Goal: Information Seeking & Learning: Compare options

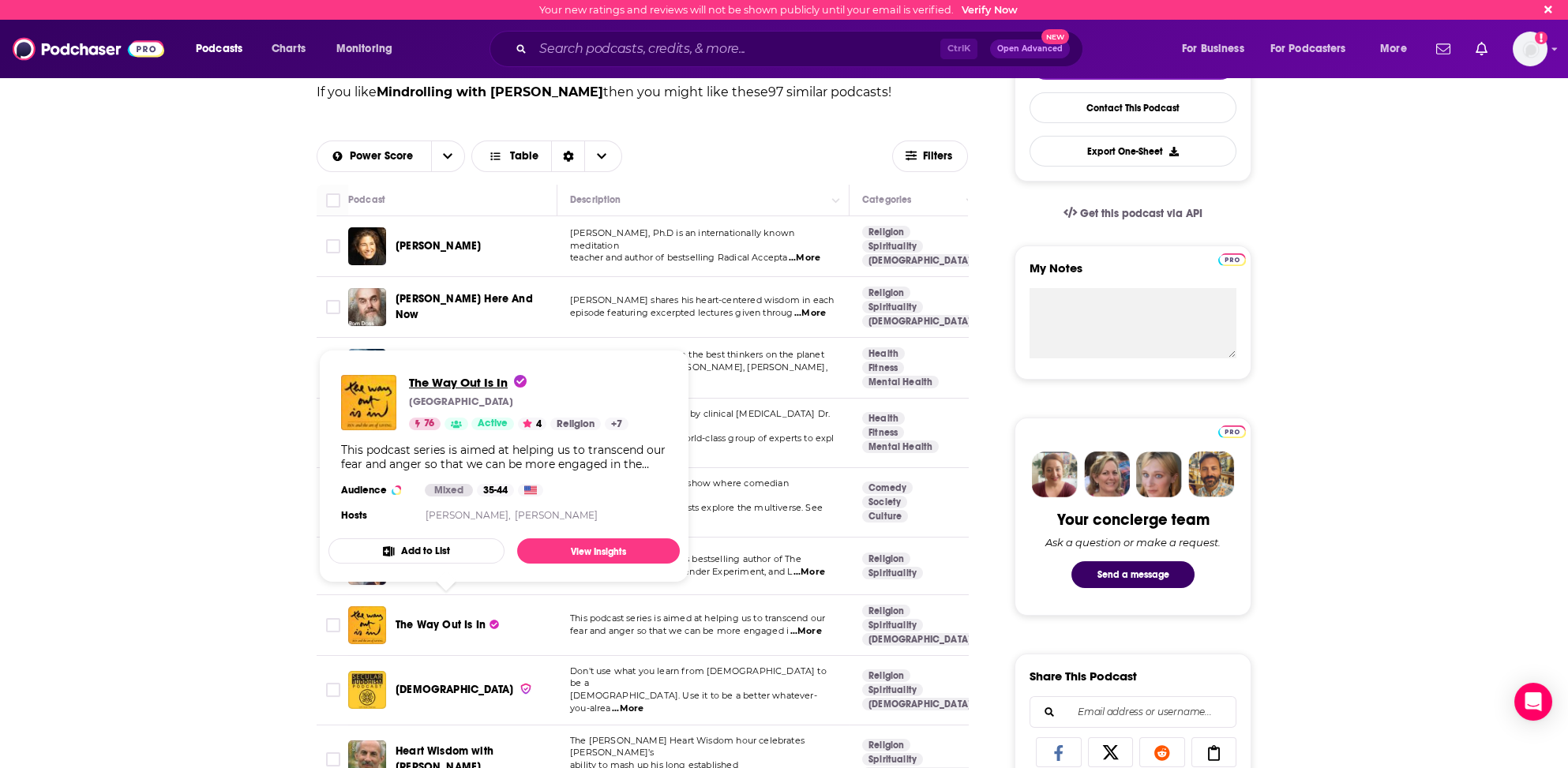
click at [440, 383] on span "The Way Out Is In" at bounding box center [468, 383] width 117 height 15
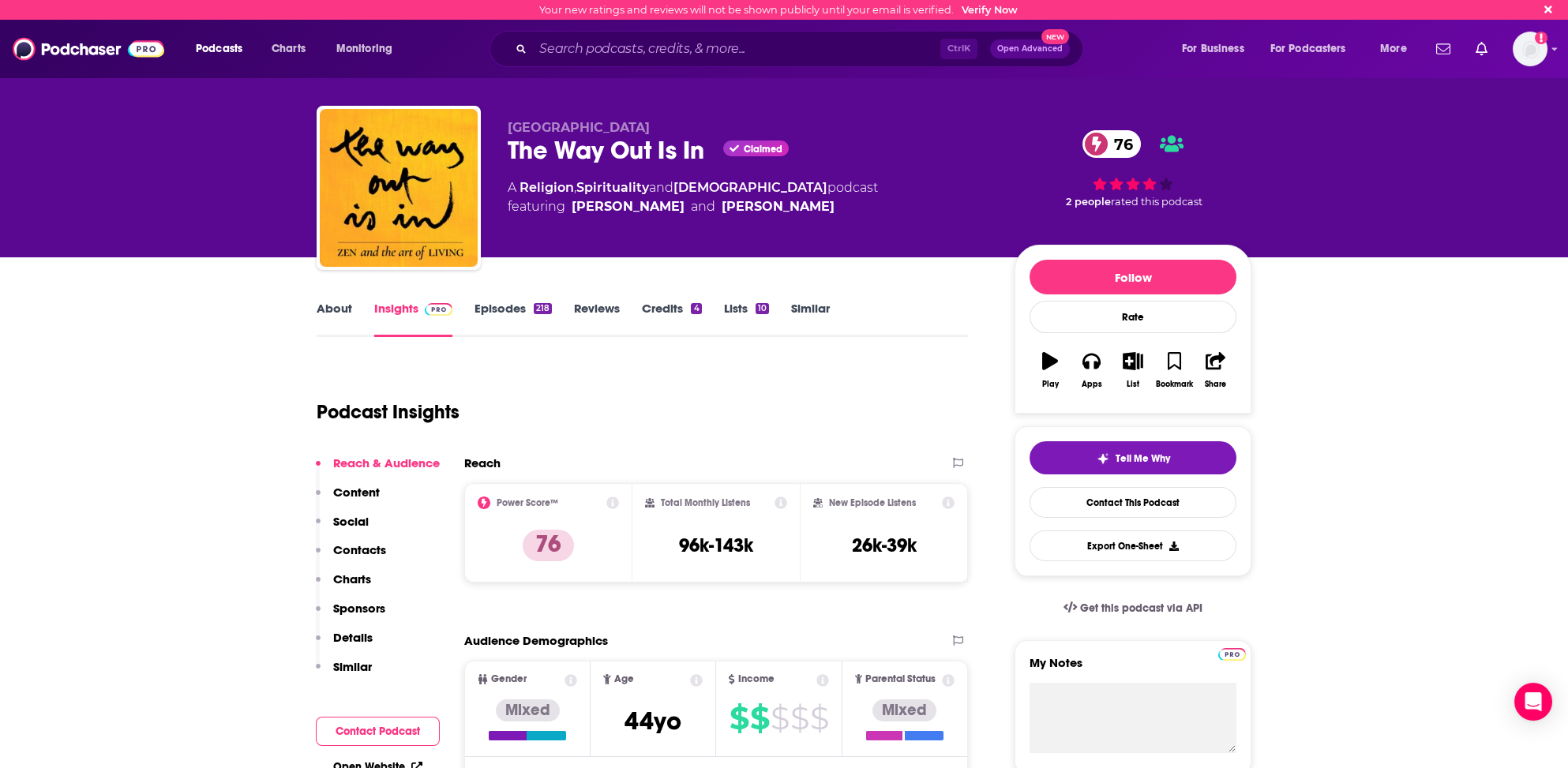
click at [506, 308] on link "Episodes 218" at bounding box center [513, 319] width 78 height 37
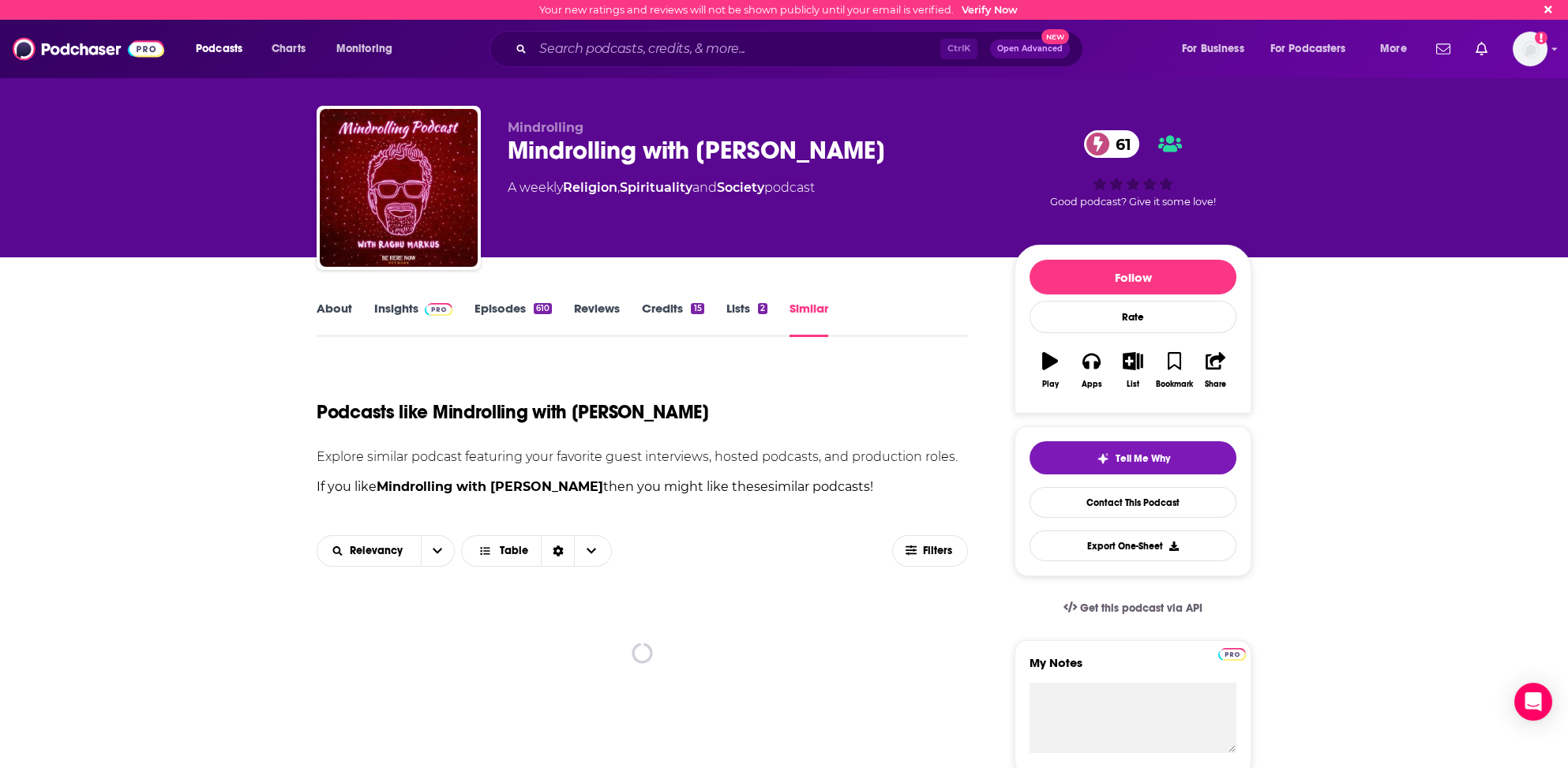
click at [648, 153] on div "Mindrolling with Raghu Markus 61" at bounding box center [747, 151] width 481 height 31
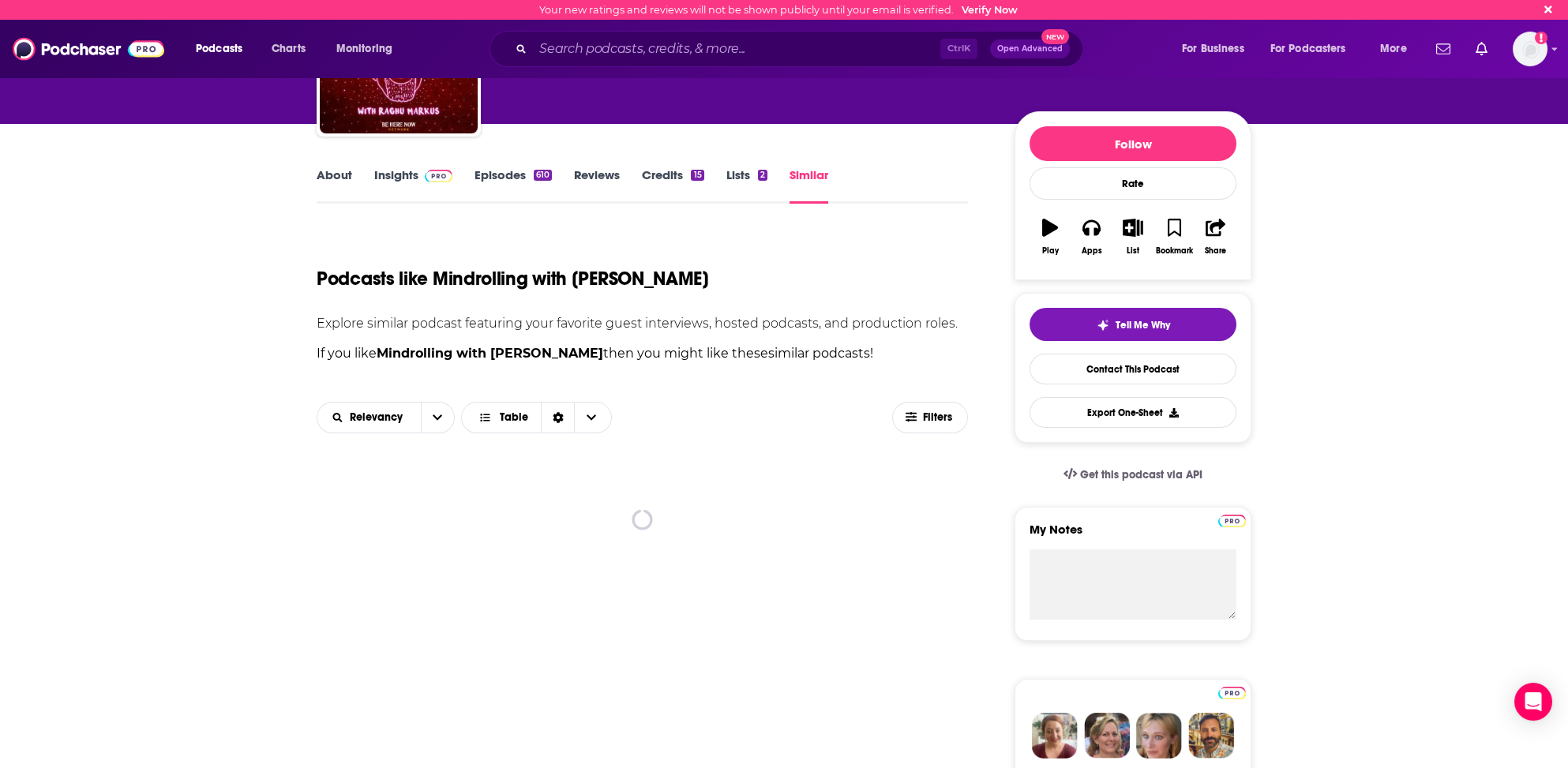
scroll to position [79, 0]
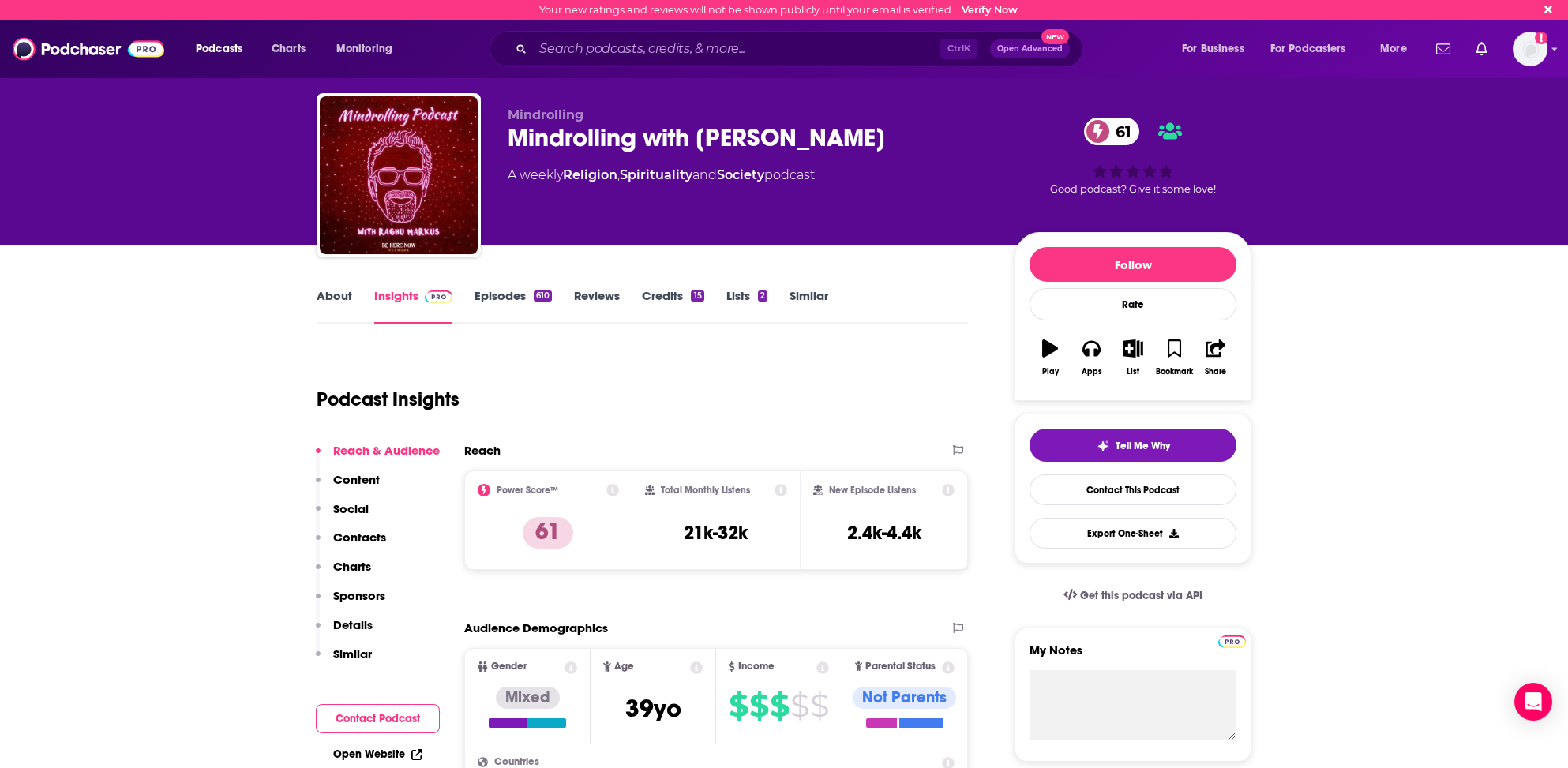
scroll to position [79, 0]
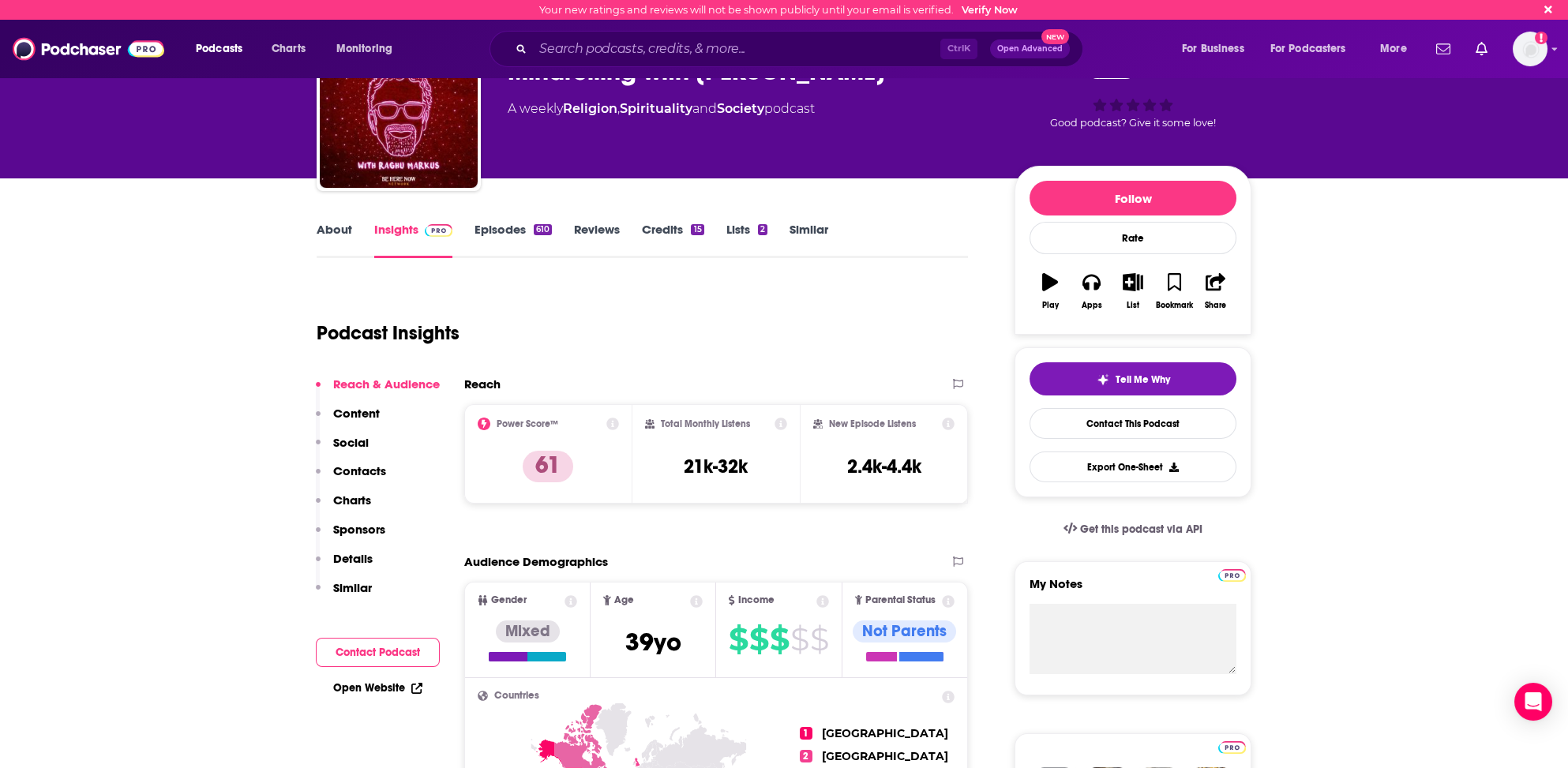
click at [388, 227] on link "Insights" at bounding box center [412, 240] width 78 height 37
click at [389, 231] on link "Insights" at bounding box center [412, 240] width 78 height 37
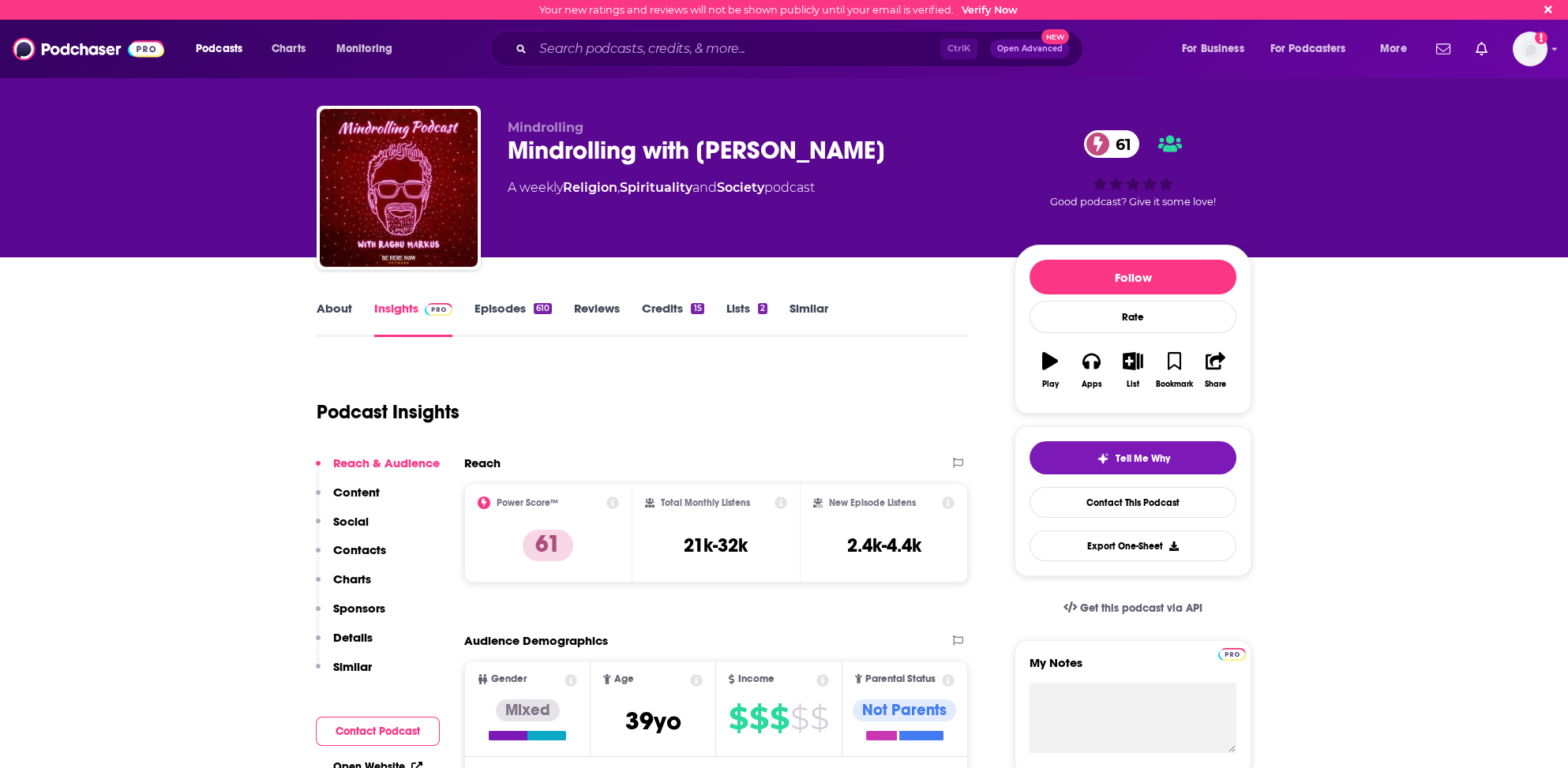
click at [401, 305] on link "Insights" at bounding box center [412, 319] width 78 height 37
click at [334, 308] on link "About" at bounding box center [333, 319] width 36 height 37
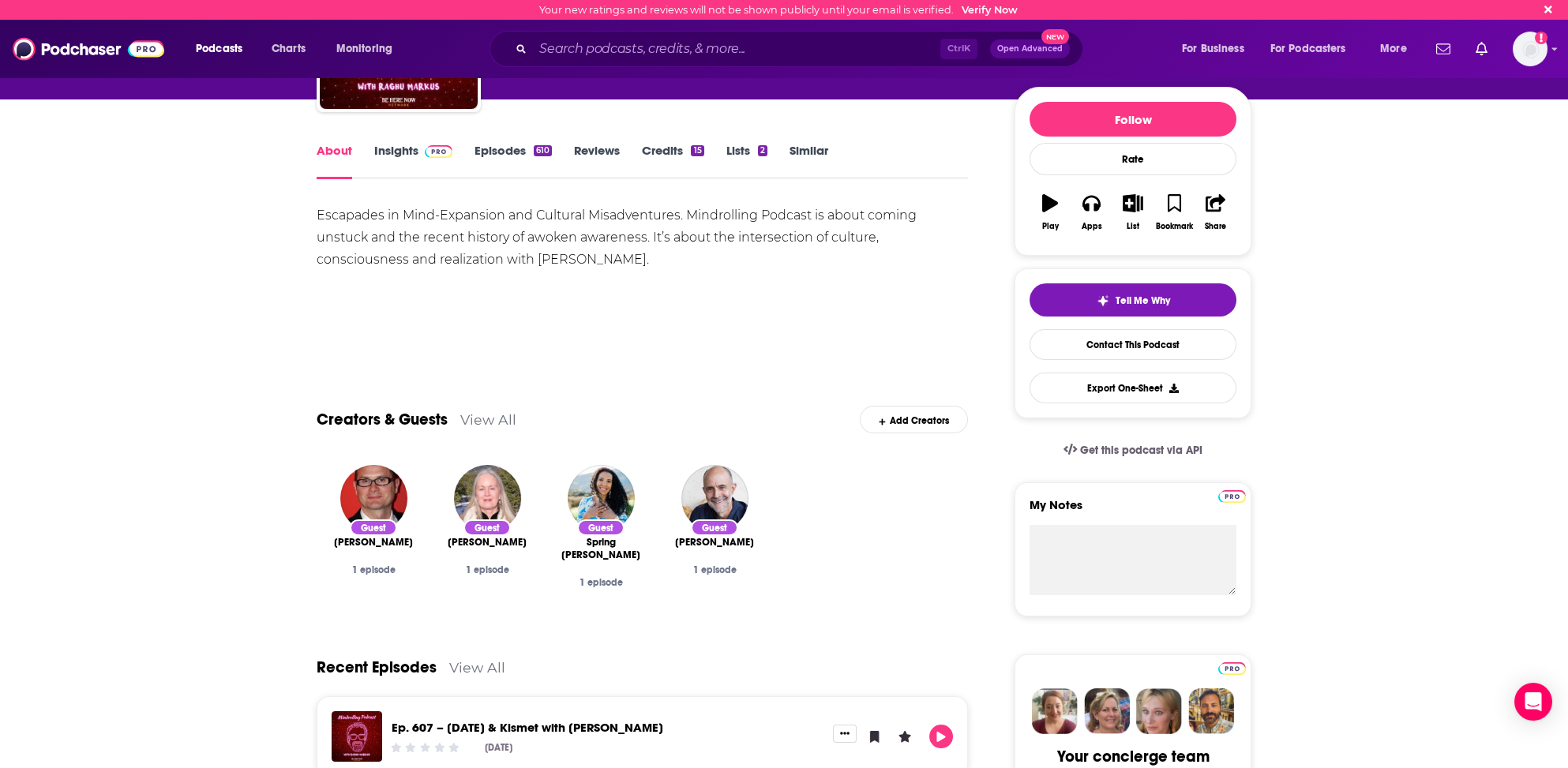
scroll to position [79, 0]
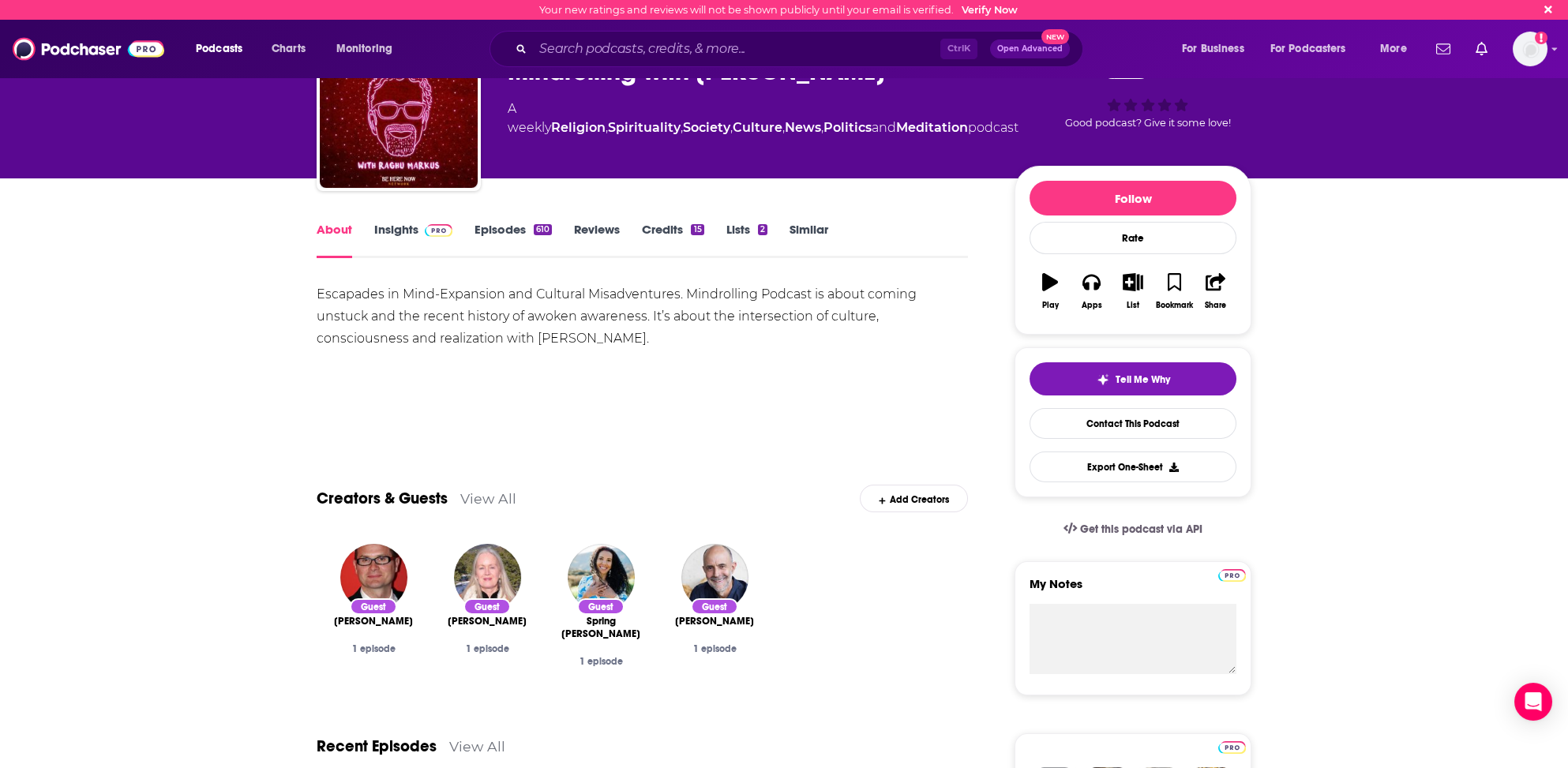
click at [391, 228] on link "Insights" at bounding box center [412, 240] width 78 height 37
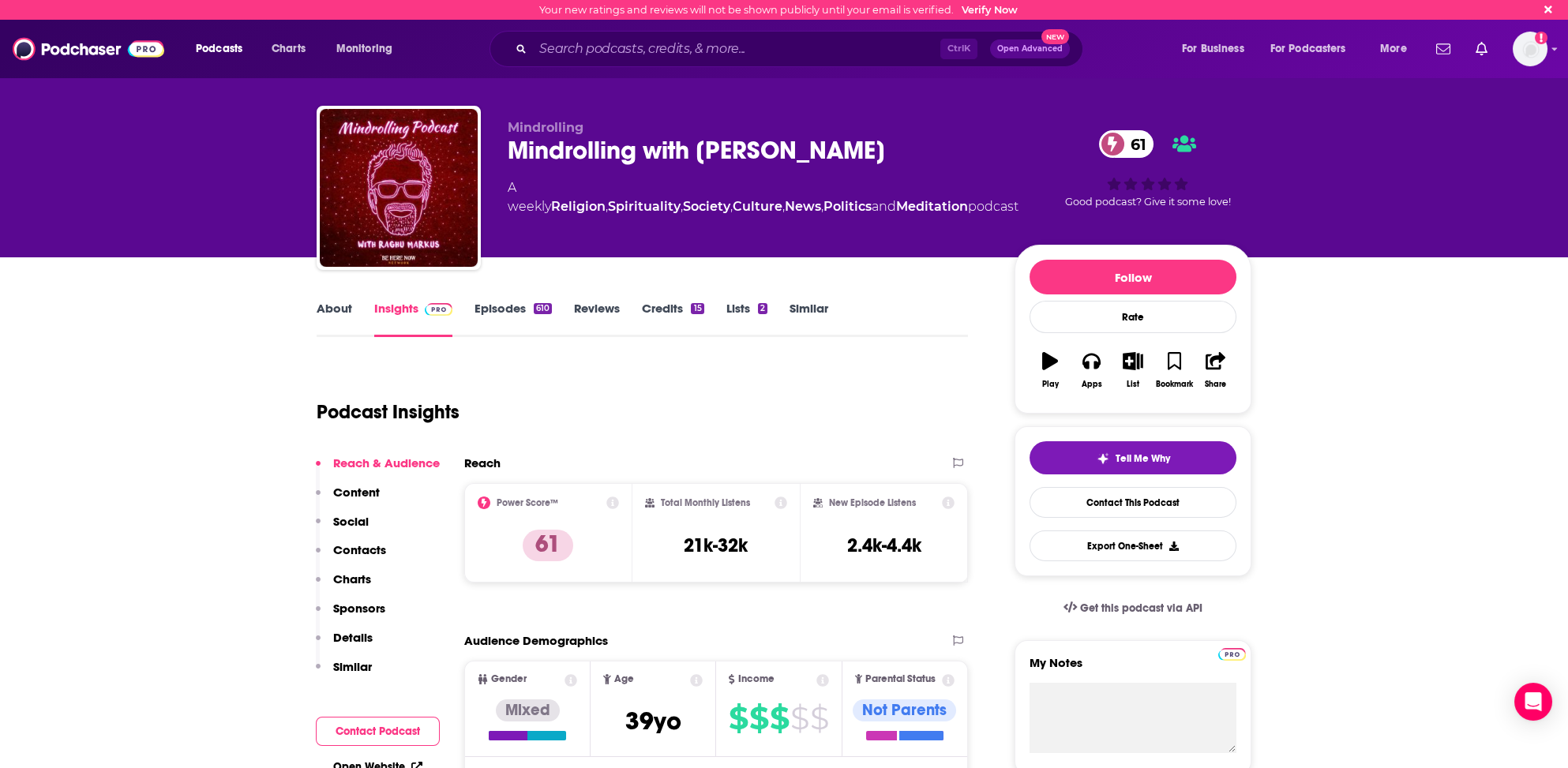
click at [353, 548] on p "Contacts" at bounding box center [359, 550] width 53 height 15
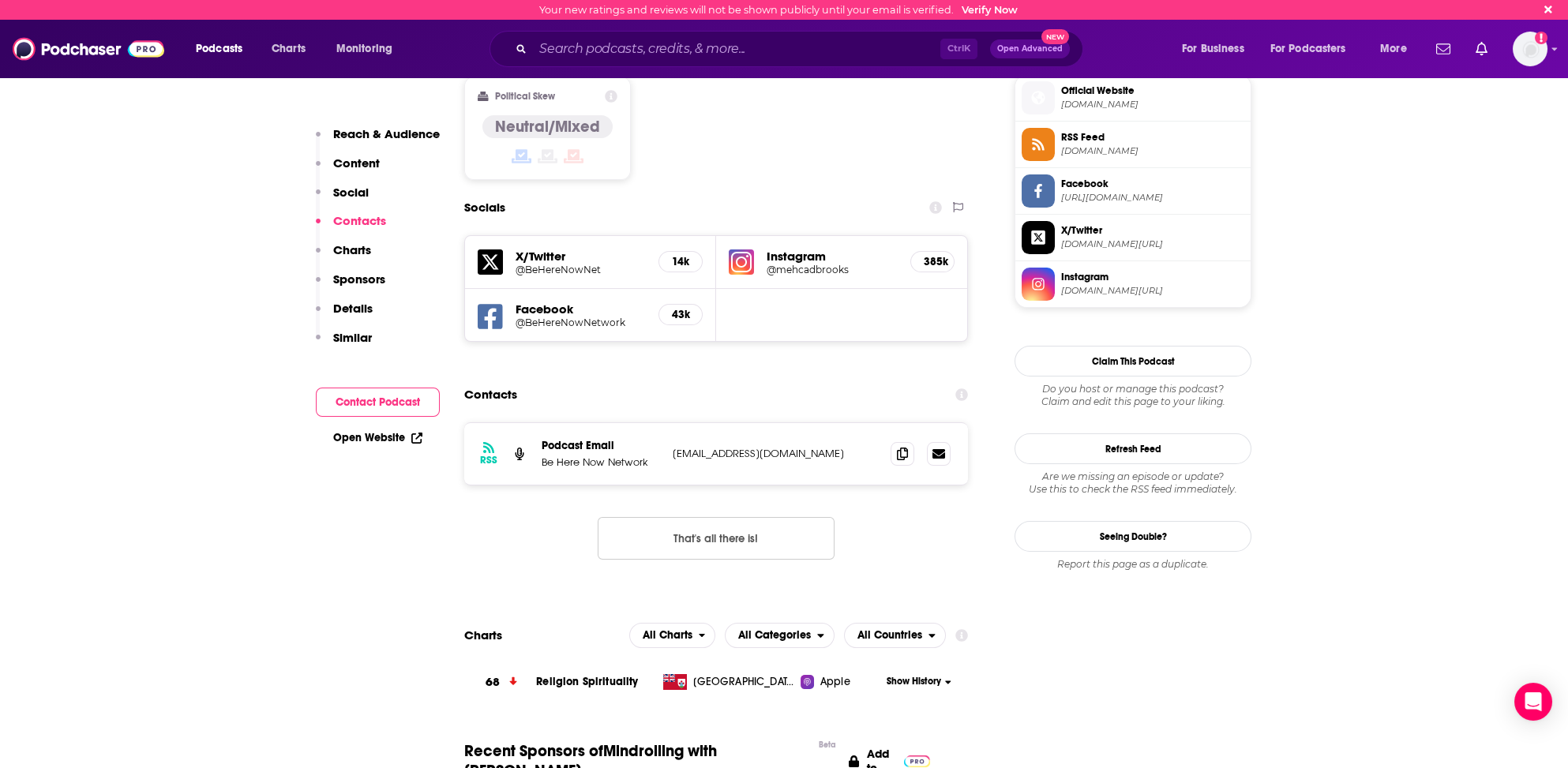
scroll to position [1236, 0]
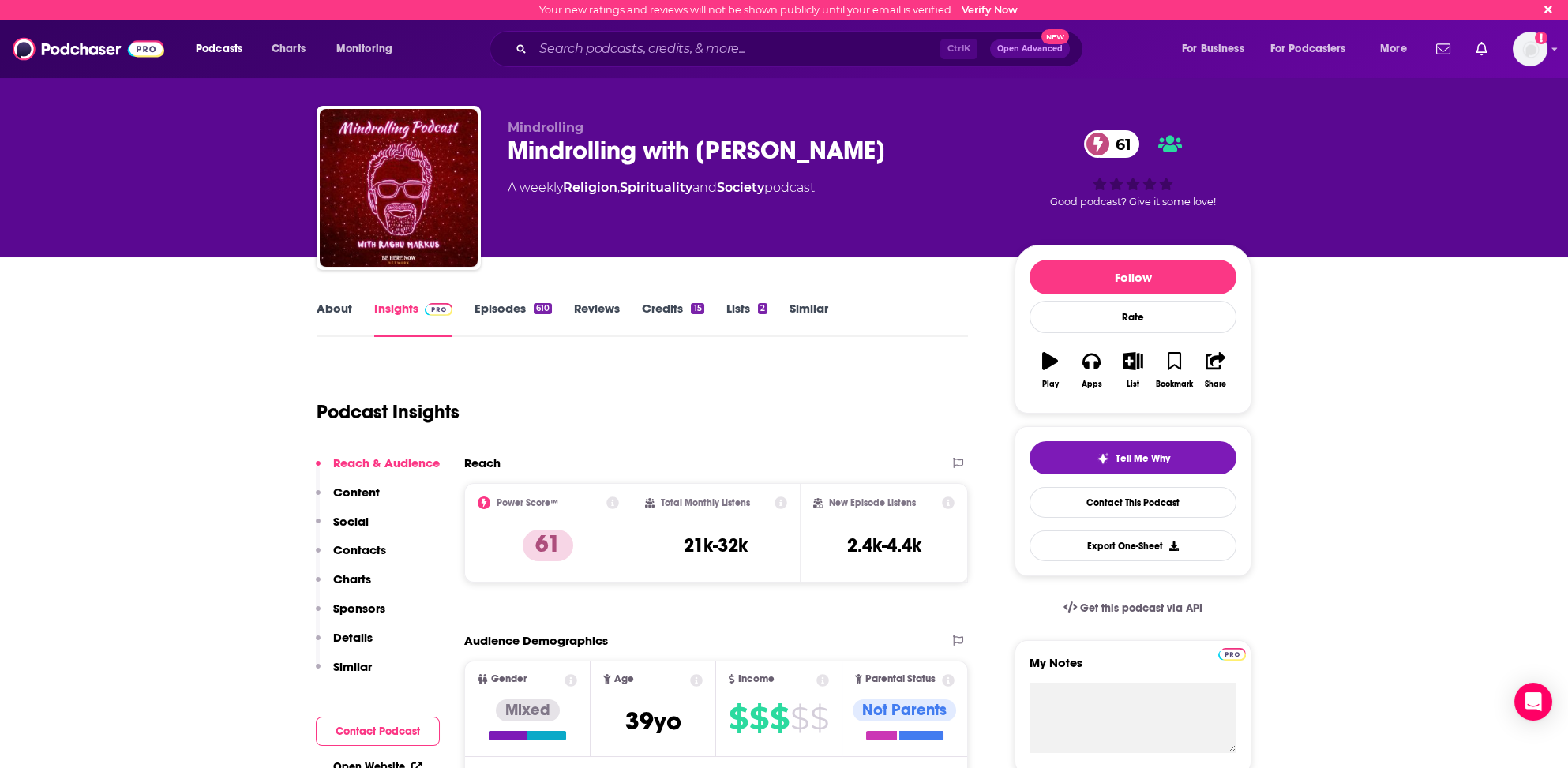
click at [815, 308] on link "Similar" at bounding box center [809, 319] width 38 height 37
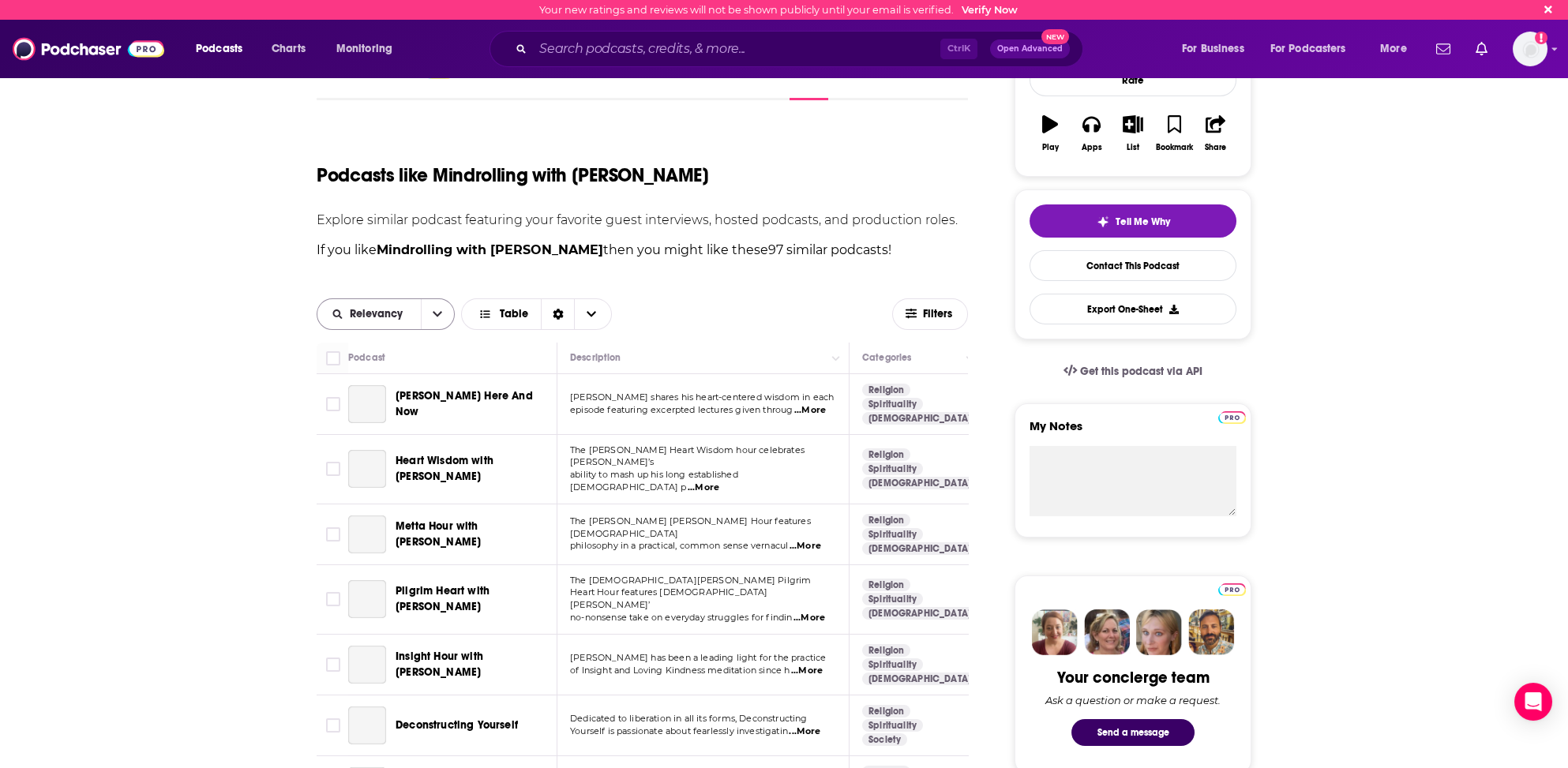
scroll to position [158, 0]
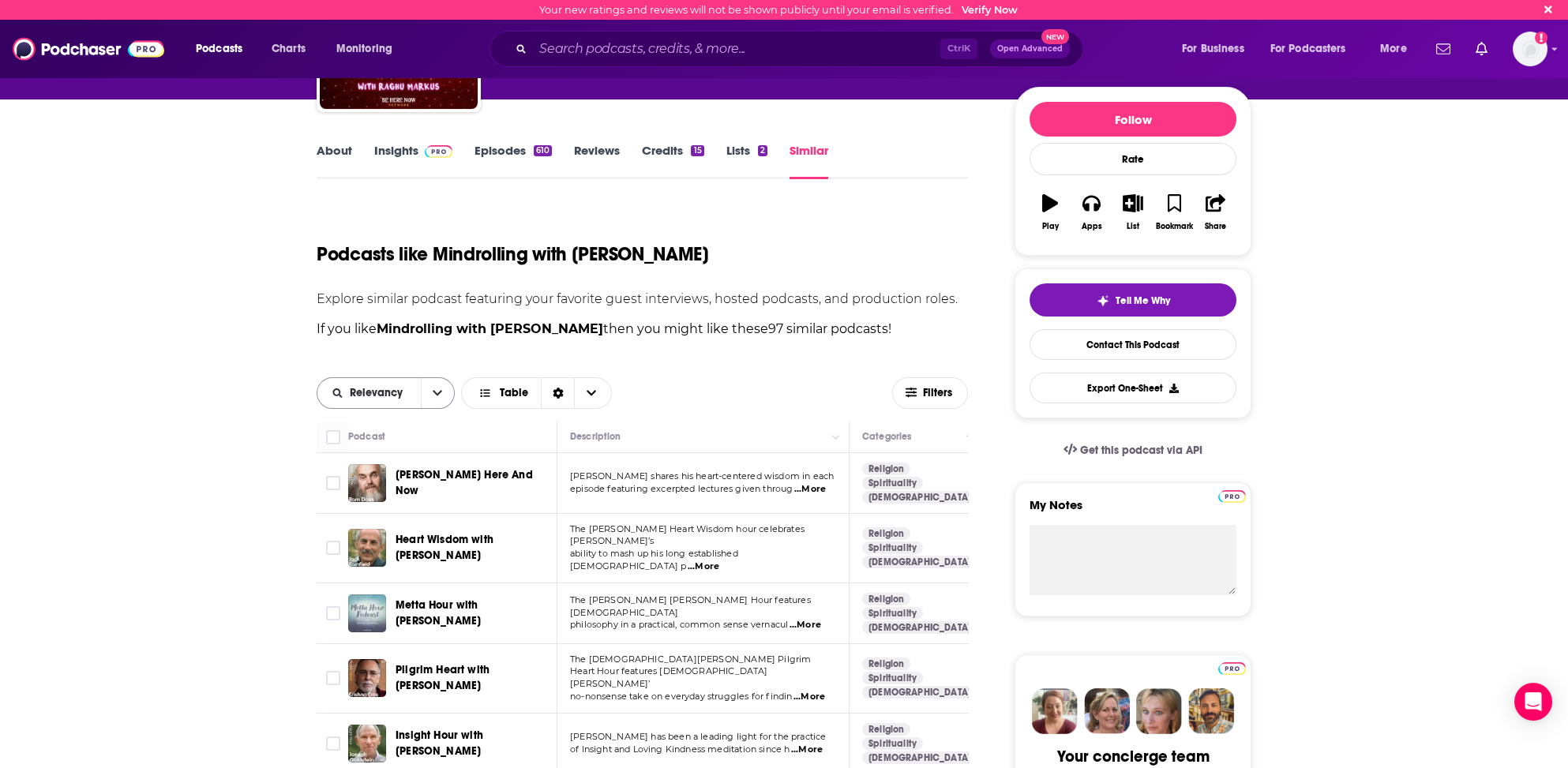
click at [443, 390] on button "open menu" at bounding box center [437, 393] width 34 height 30
click at [363, 501] on span "Power Score" at bounding box center [395, 502] width 93 height 9
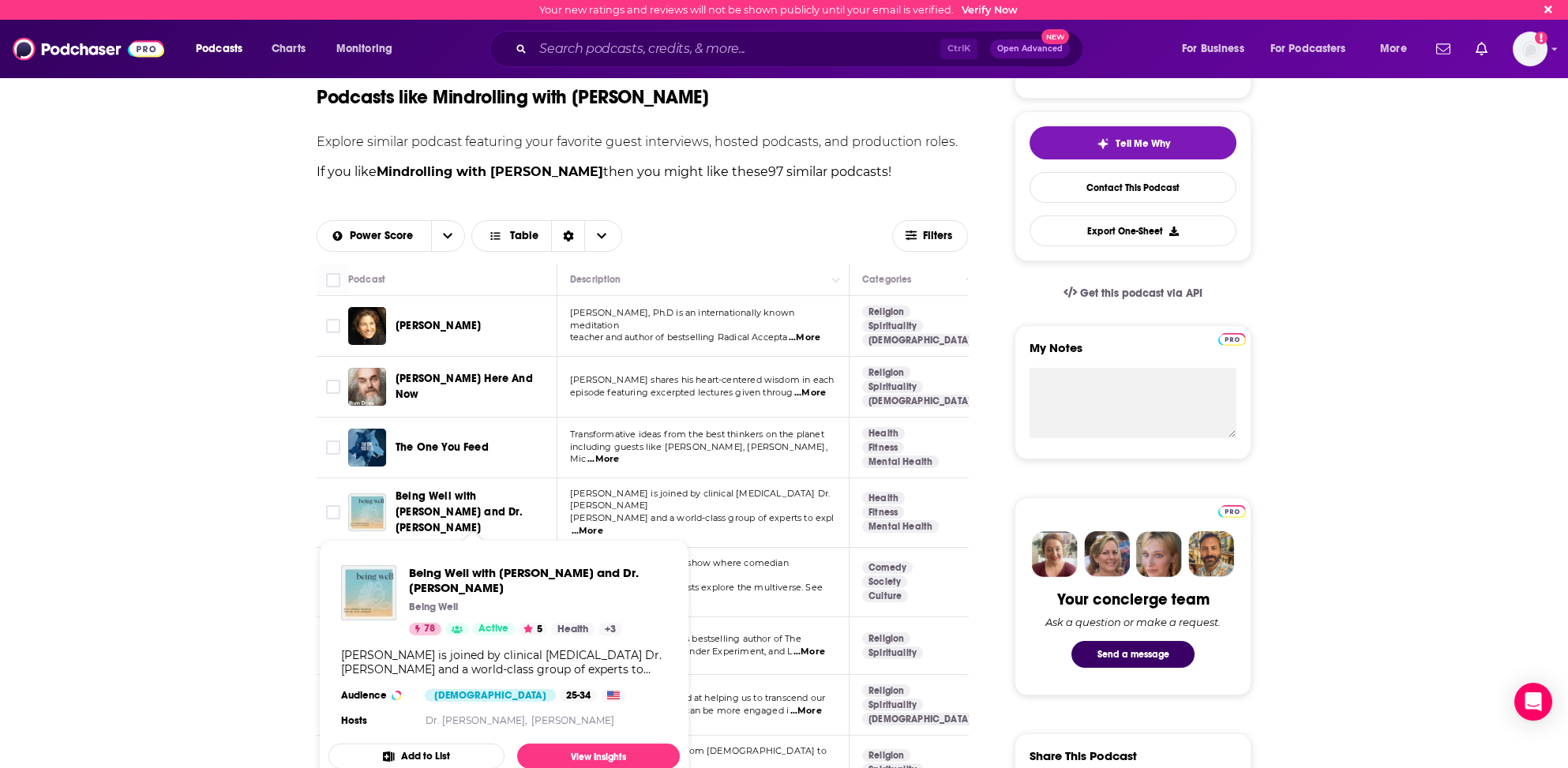
scroll to position [316, 0]
click at [449, 498] on span "Being Well with [PERSON_NAME] and Dr. [PERSON_NAME]" at bounding box center [459, 511] width 128 height 45
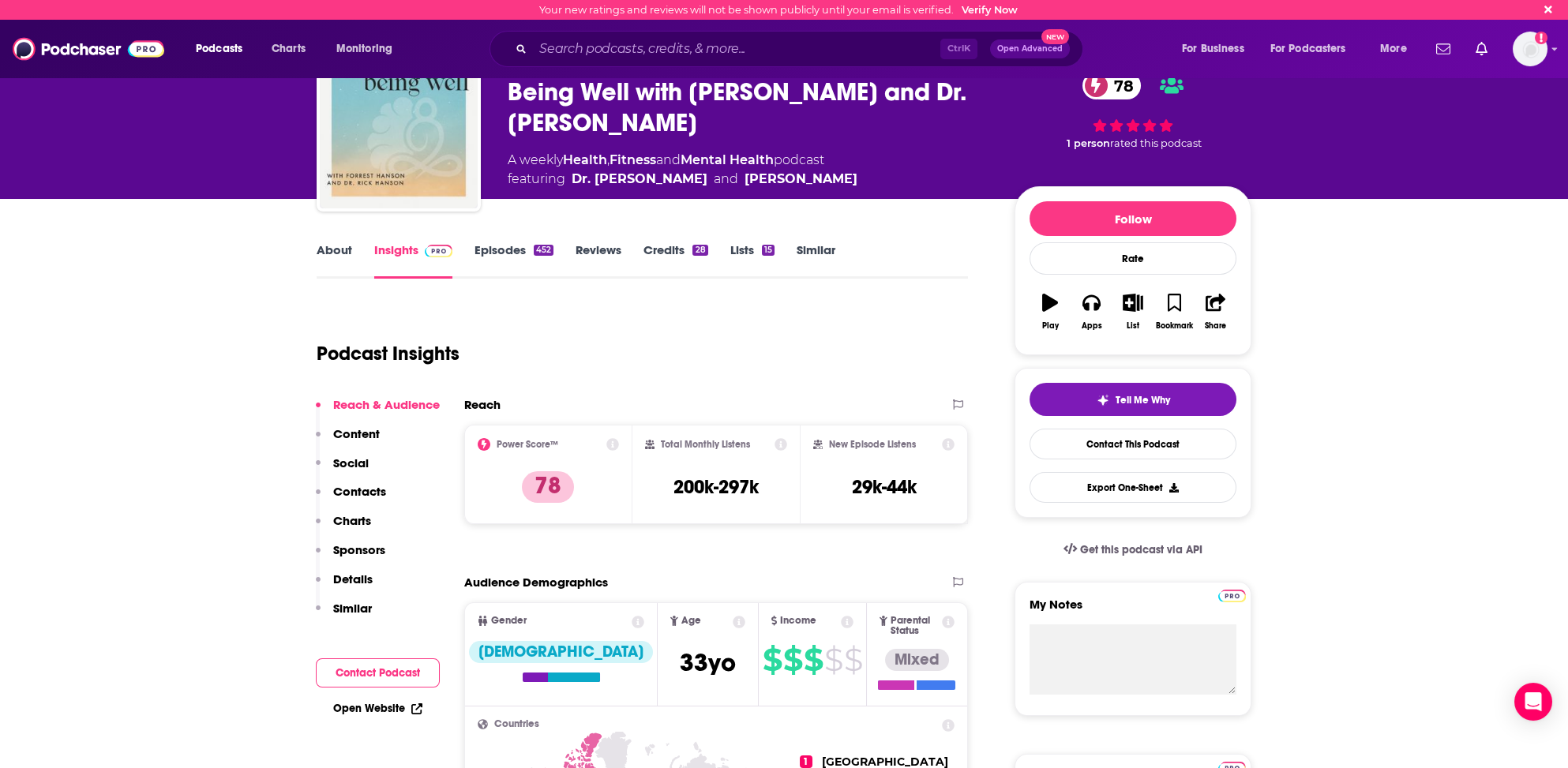
scroll to position [79, 0]
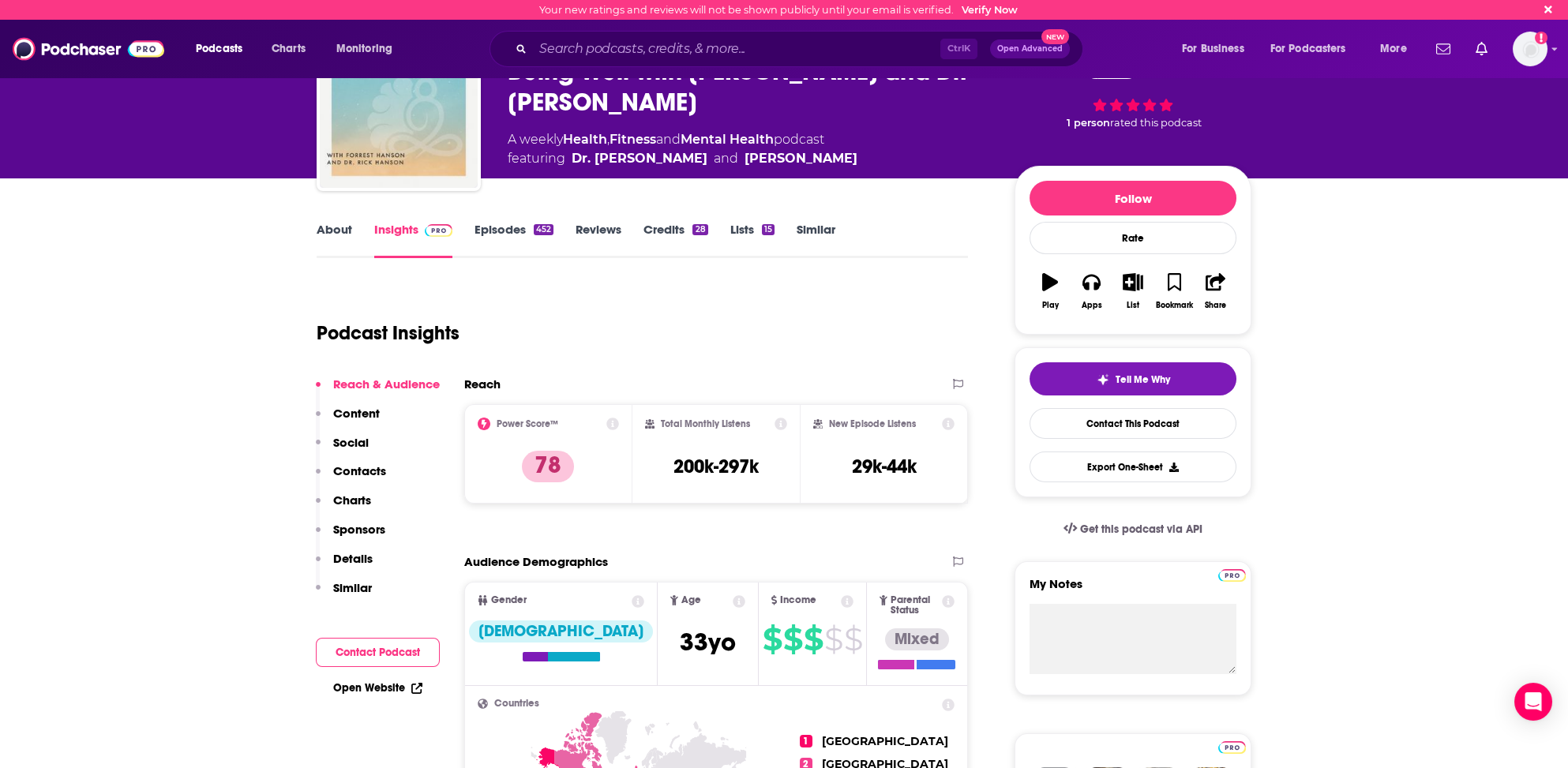
click at [369, 469] on p "Contacts" at bounding box center [359, 471] width 53 height 15
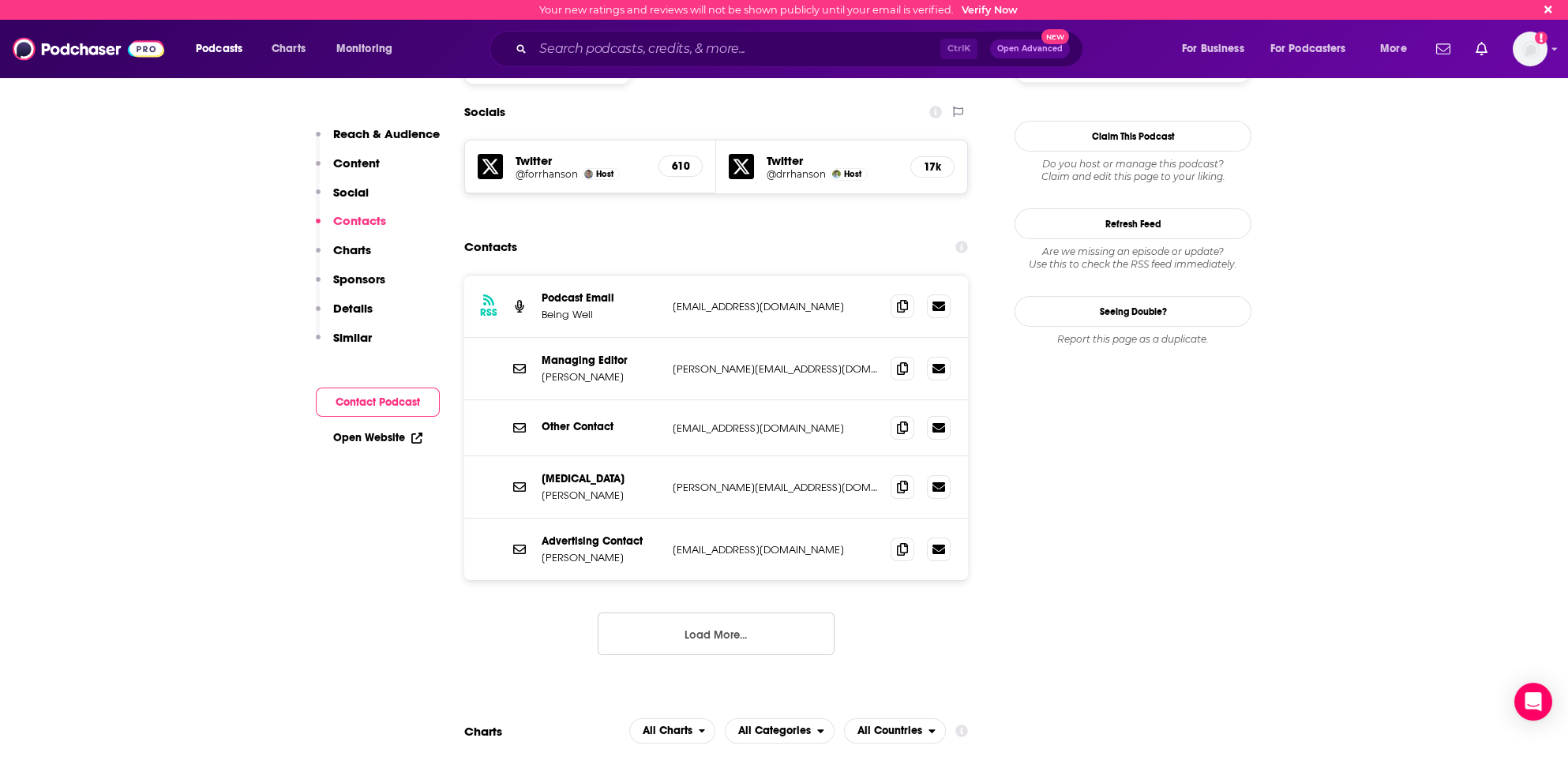
scroll to position [1361, 0]
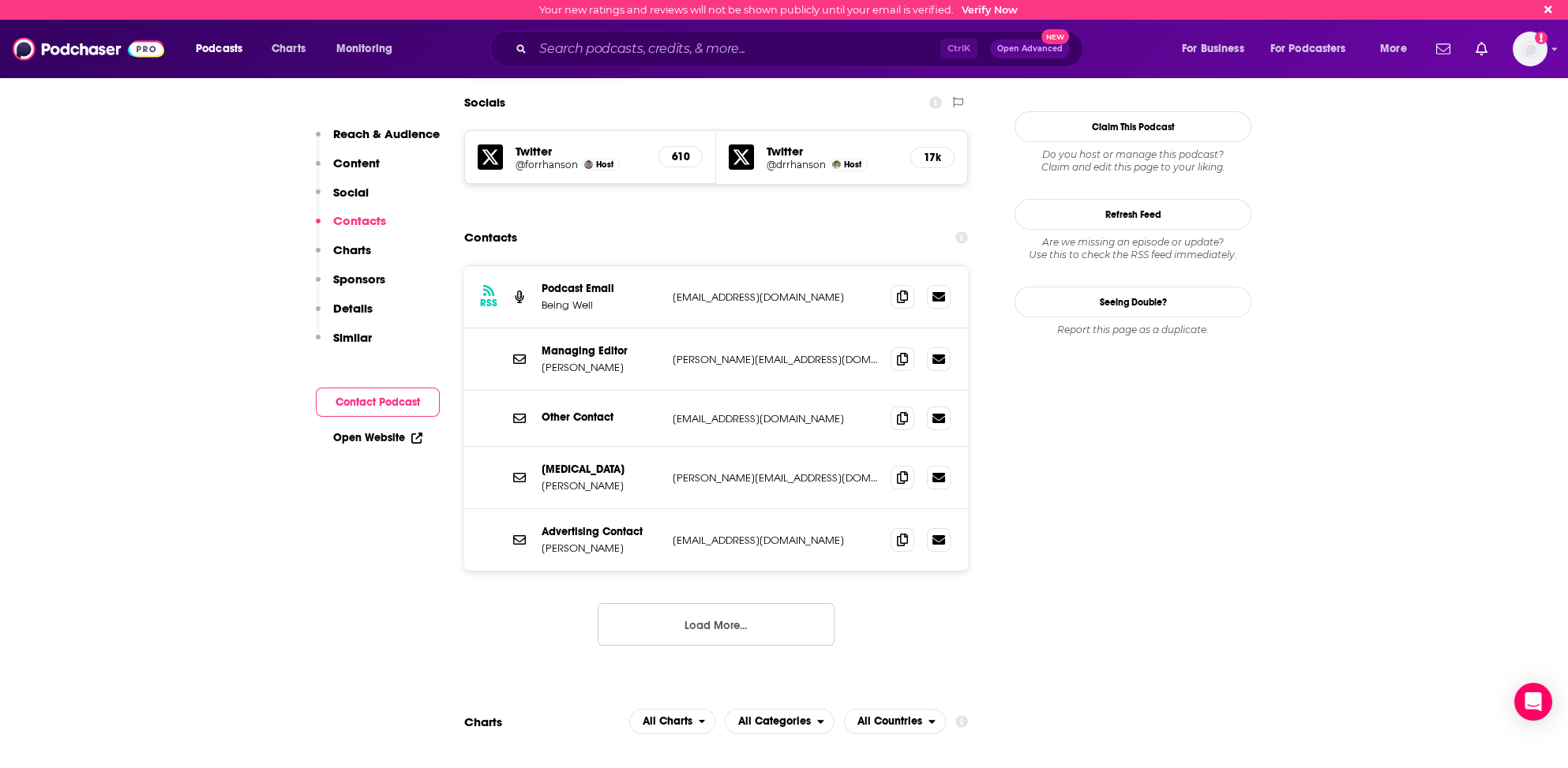
click at [724, 604] on button "Load More..." at bounding box center [716, 625] width 237 height 42
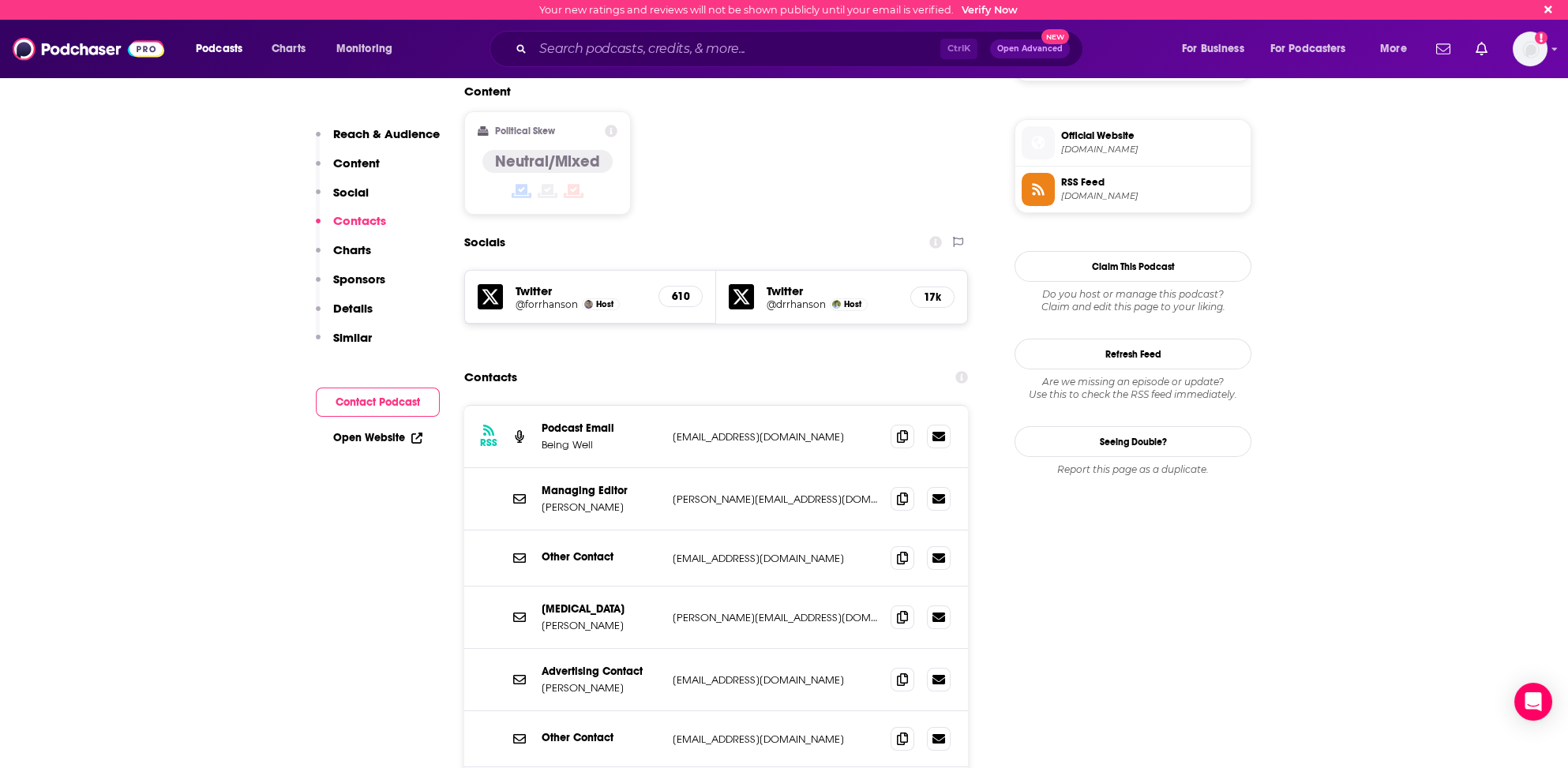
scroll to position [1202, 0]
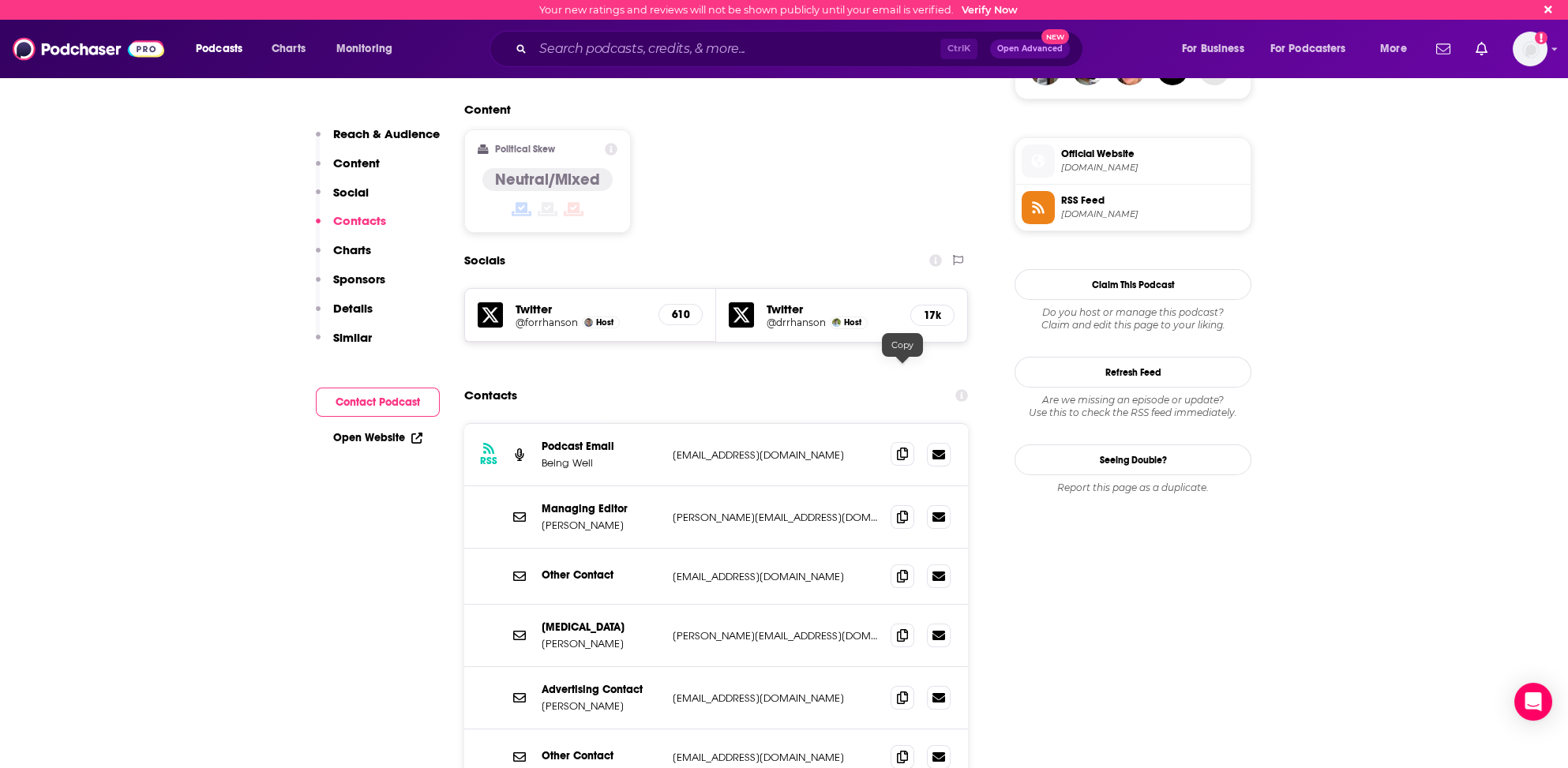
click at [905, 448] on icon at bounding box center [902, 454] width 12 height 12
click at [903, 448] on icon at bounding box center [902, 454] width 12 height 12
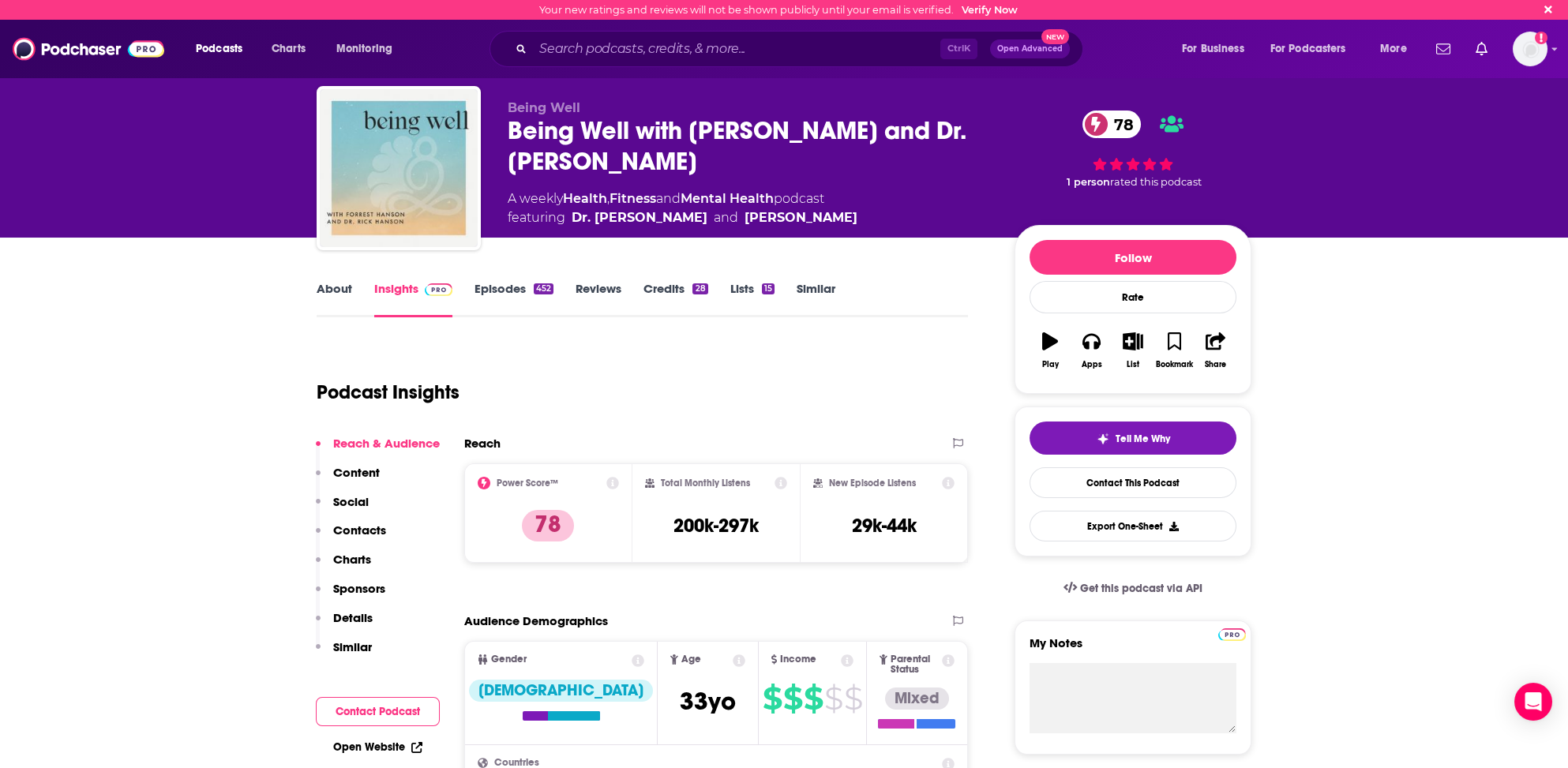
scroll to position [0, 0]
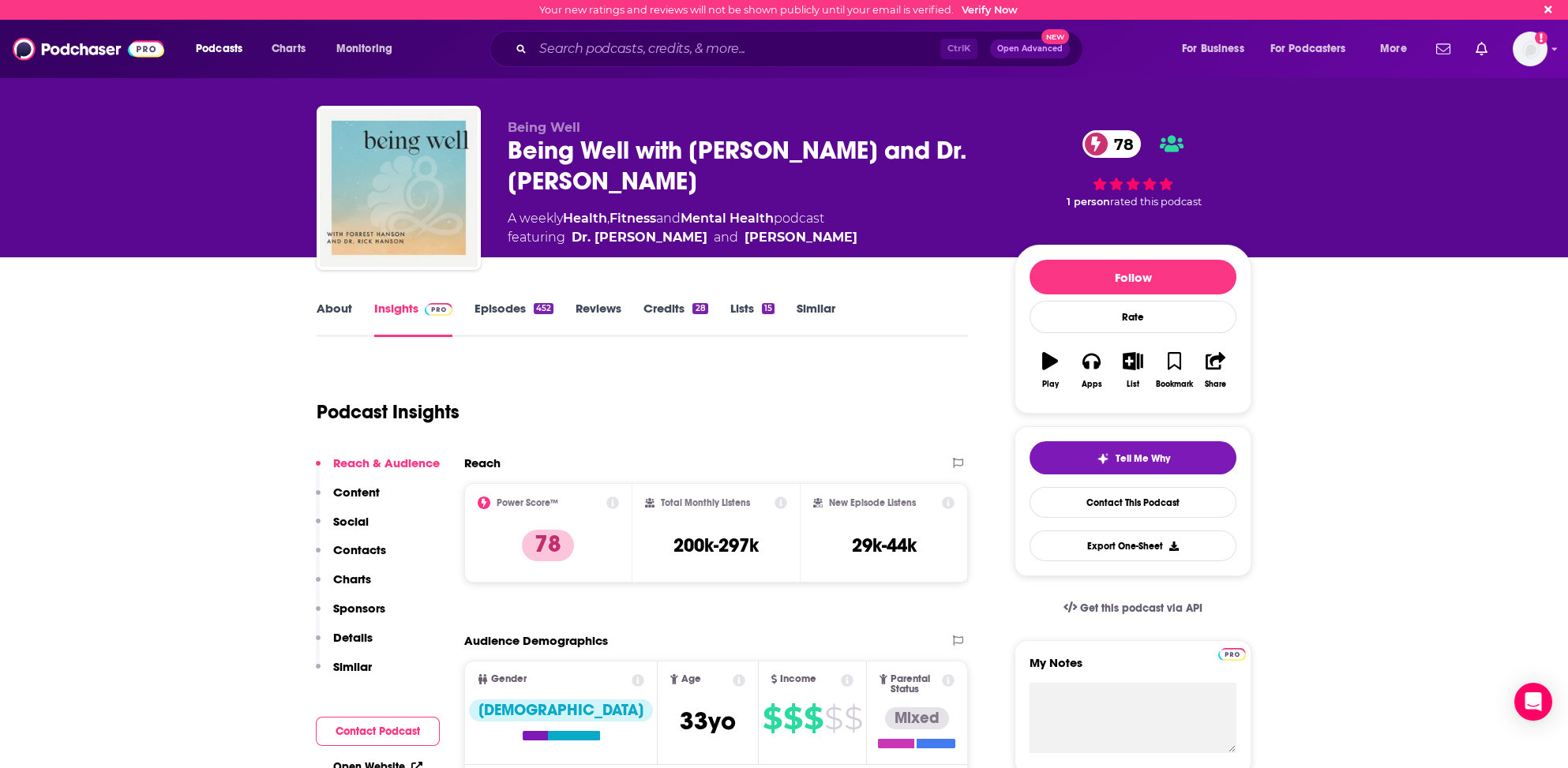
click at [815, 305] on link "Similar" at bounding box center [816, 319] width 38 height 37
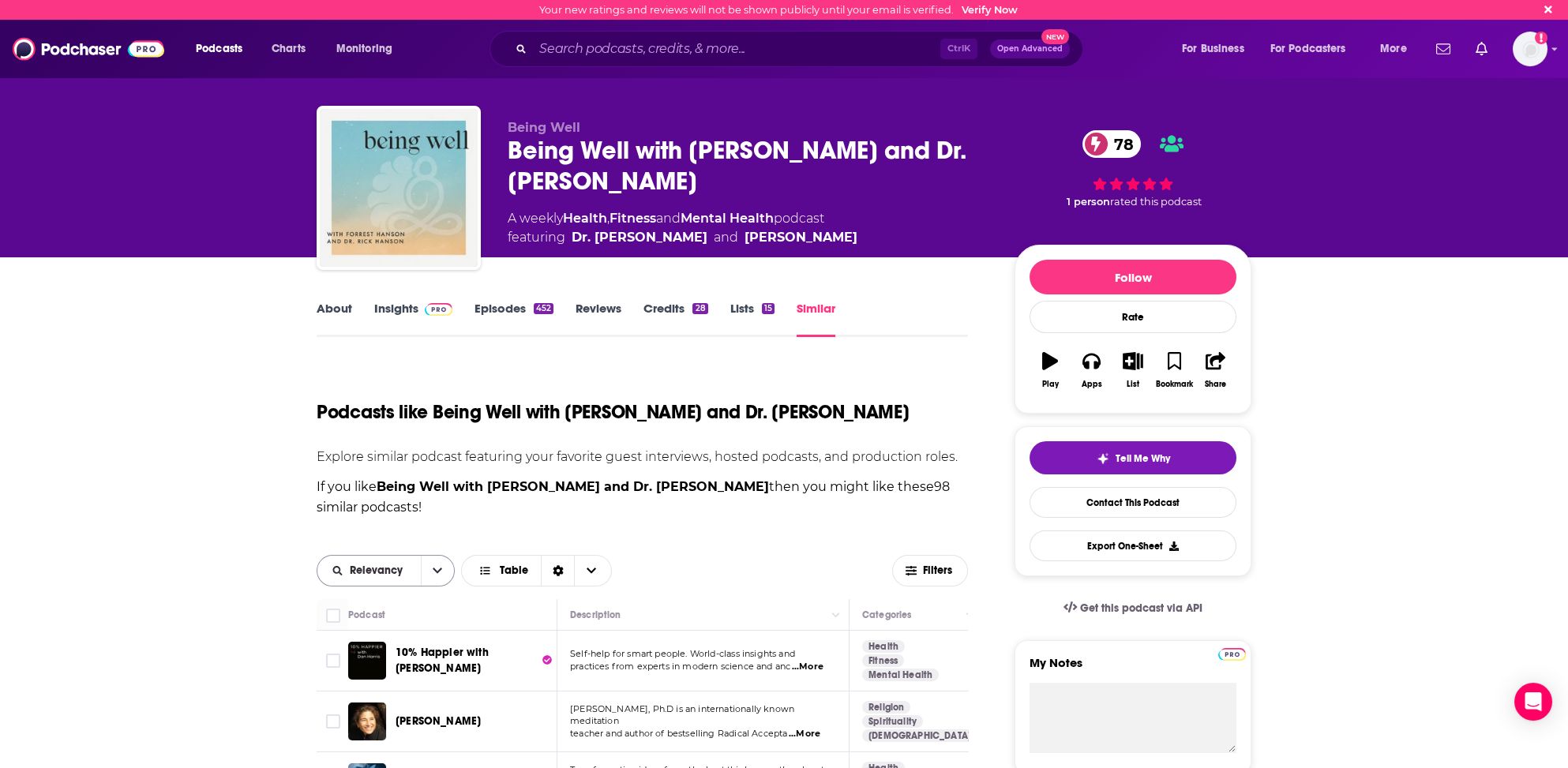
click at [399, 574] on span "Relevancy" at bounding box center [379, 571] width 59 height 12
click at [356, 679] on span "Power Score" at bounding box center [395, 680] width 93 height 9
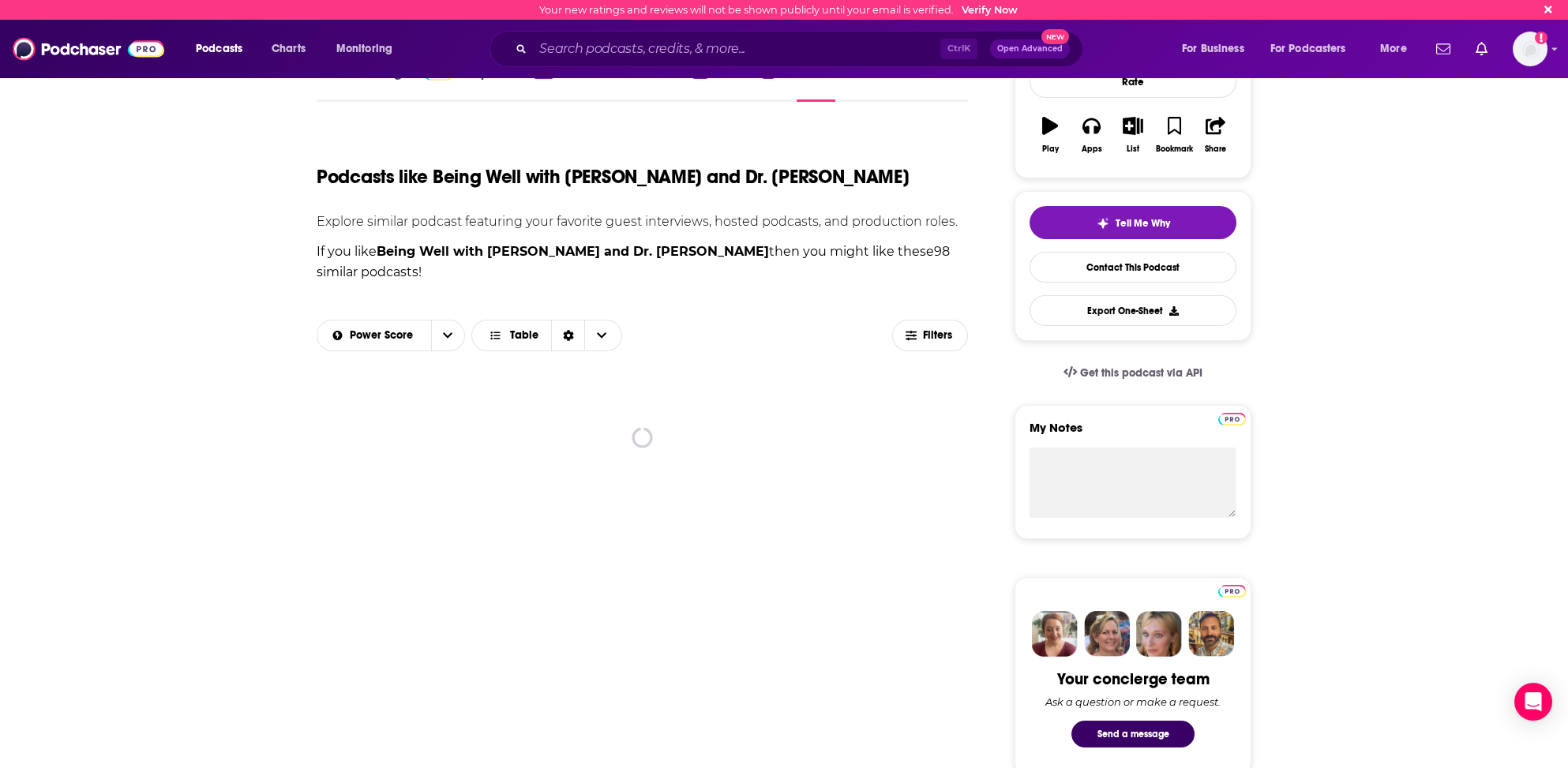
scroll to position [237, 0]
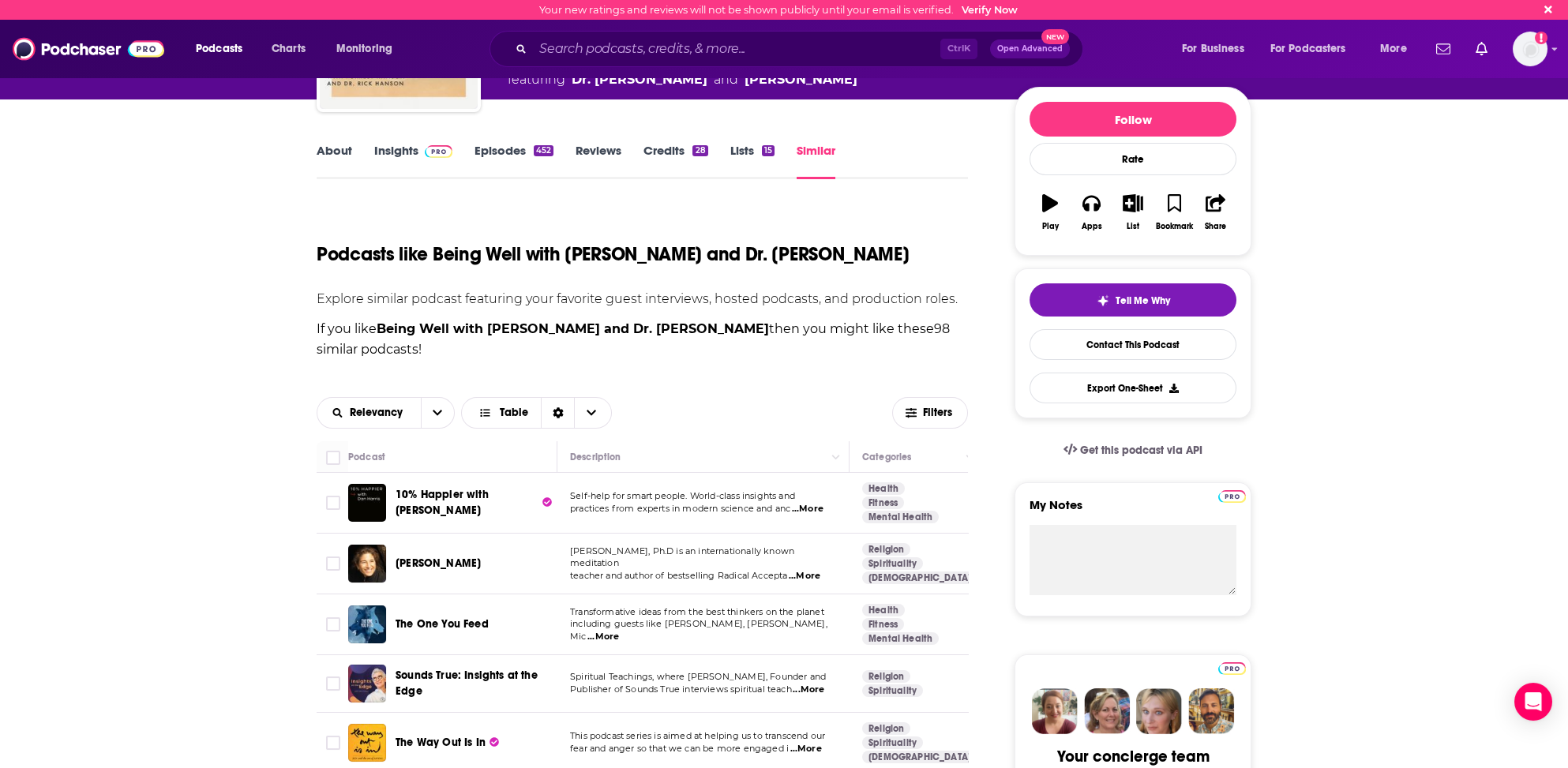
scroll to position [237, 0]
